Goal: Obtain resource: Download file/media

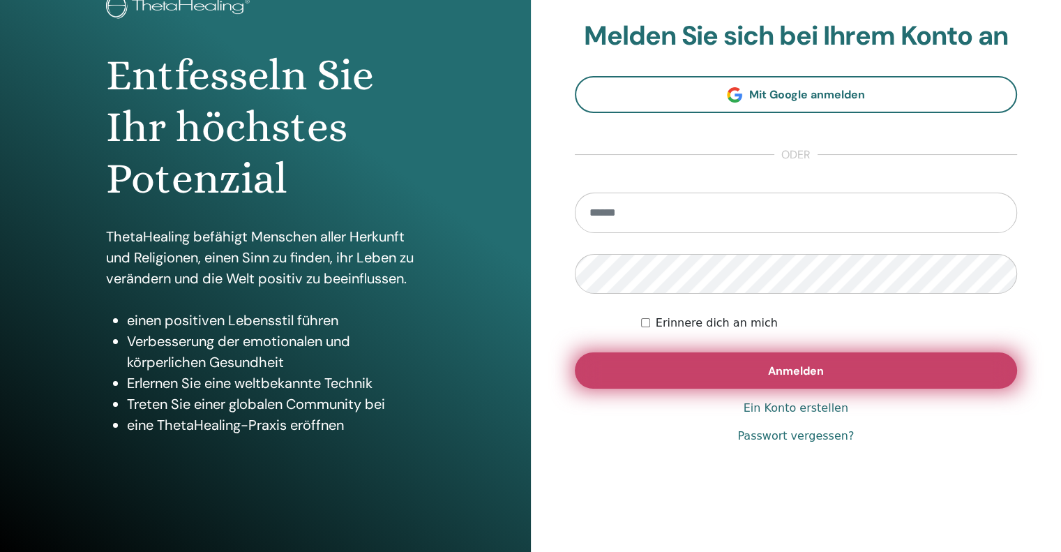
scroll to position [117, 0]
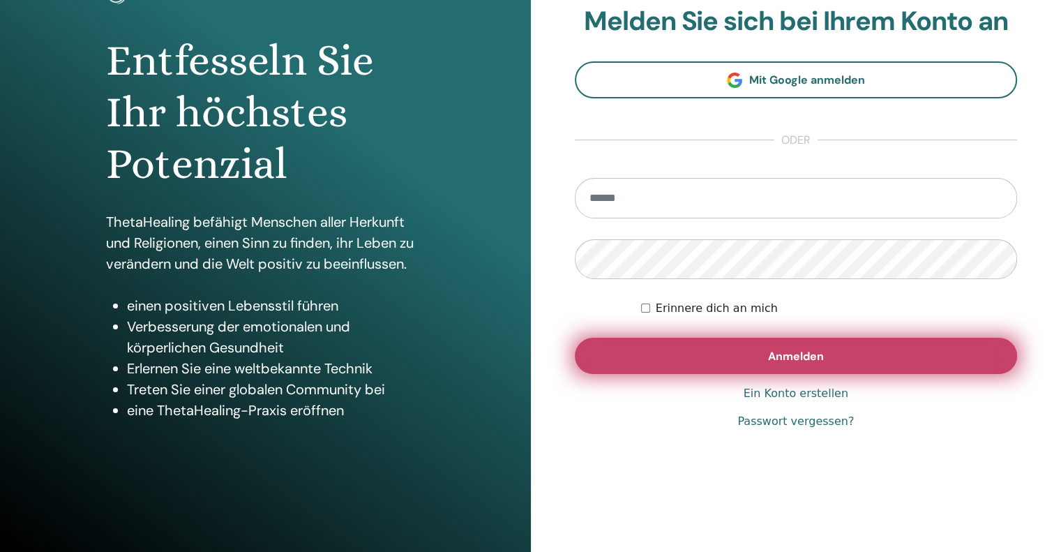
type input "**********"
click at [770, 365] on button "Anmelden" at bounding box center [796, 355] width 443 height 36
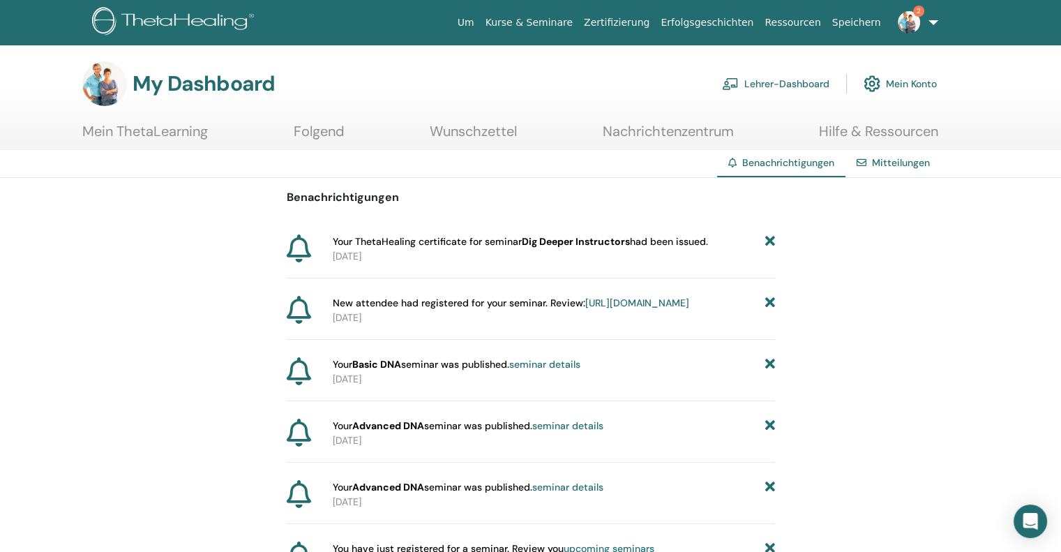
click at [347, 245] on span "Your ThetaHealing certificate for seminar Dig Deeper Instructors had been issue…" at bounding box center [520, 241] width 375 height 15
click at [602, 242] on b "Dig Deeper Instructors" at bounding box center [576, 241] width 108 height 13
click at [697, 248] on span "Your ThetaHealing certificate for seminar Dig Deeper Instructors had been issue…" at bounding box center [520, 241] width 375 height 15
click at [697, 242] on span "Your ThetaHealing certificate for seminar Dig Deeper Instructors had been issue…" at bounding box center [520, 241] width 375 height 15
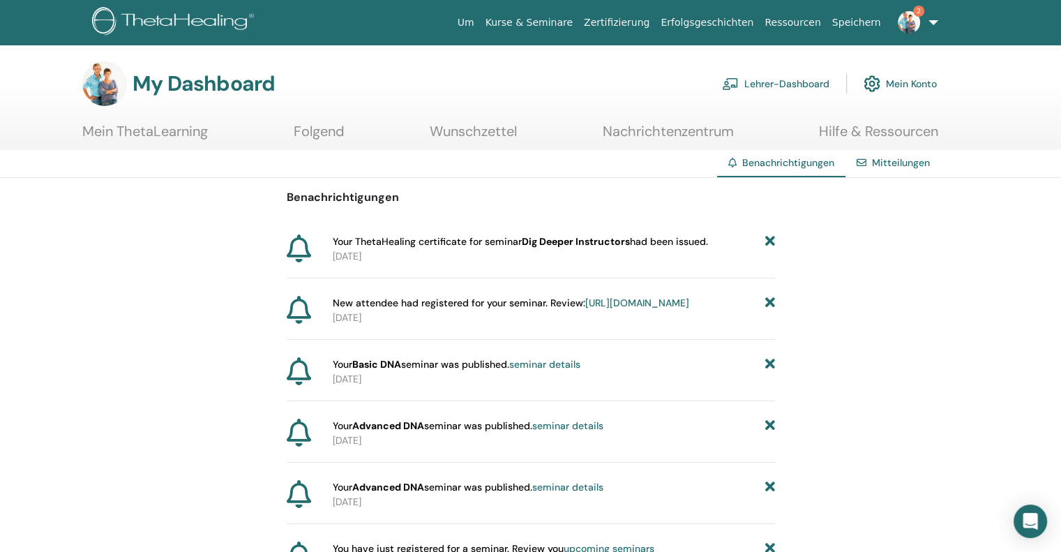
click at [298, 248] on icon at bounding box center [299, 248] width 24 height 28
click at [346, 243] on span "Your ThetaHealing certificate for seminar Dig Deeper Instructors had been issue…" at bounding box center [520, 241] width 375 height 15
click at [346, 236] on span "Your ThetaHealing certificate for seminar Dig Deeper Instructors had been issue…" at bounding box center [520, 241] width 375 height 15
click at [636, 240] on span "Your ThetaHealing certificate for seminar Dig Deeper Instructors had been issue…" at bounding box center [520, 241] width 375 height 15
click at [141, 134] on link "Mein ThetaLearning" at bounding box center [145, 136] width 126 height 27
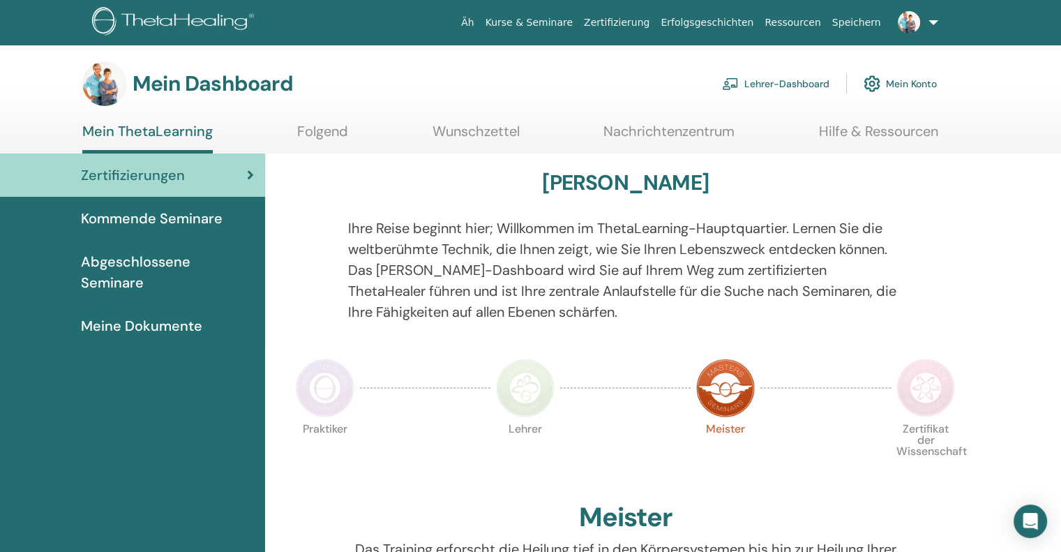
click at [112, 317] on font "Meine Dokumente" at bounding box center [141, 326] width 121 height 18
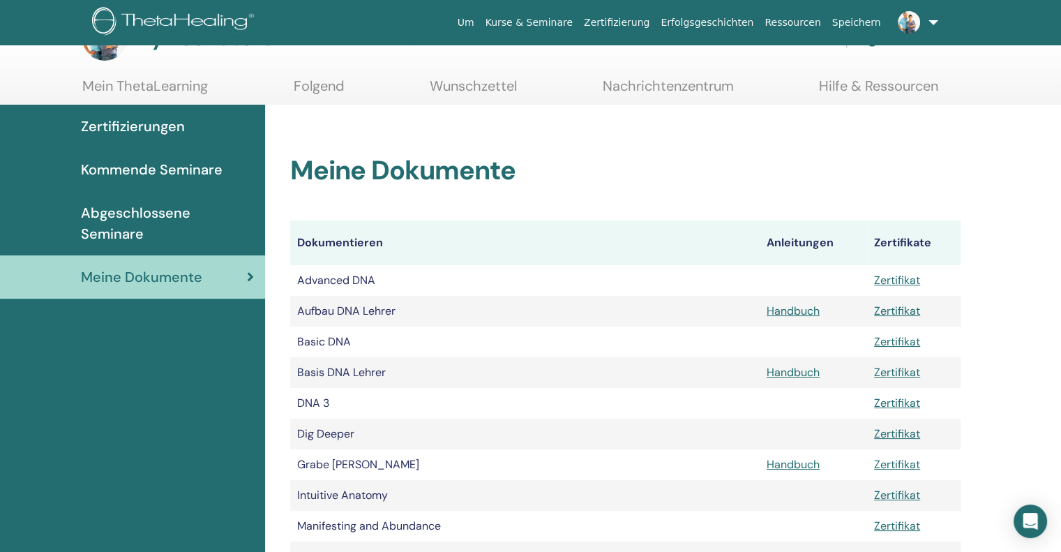
scroll to position [70, 0]
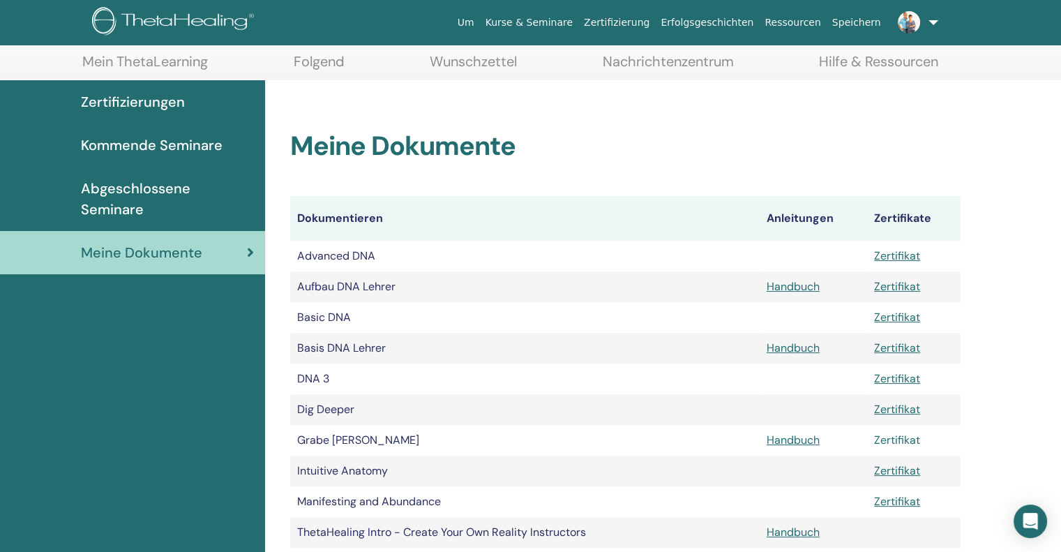
click at [903, 439] on link "Zertifikat" at bounding box center [897, 439] width 46 height 15
click at [892, 439] on link "Zertifikat" at bounding box center [897, 439] width 46 height 15
